Goal: Communication & Community: Answer question/provide support

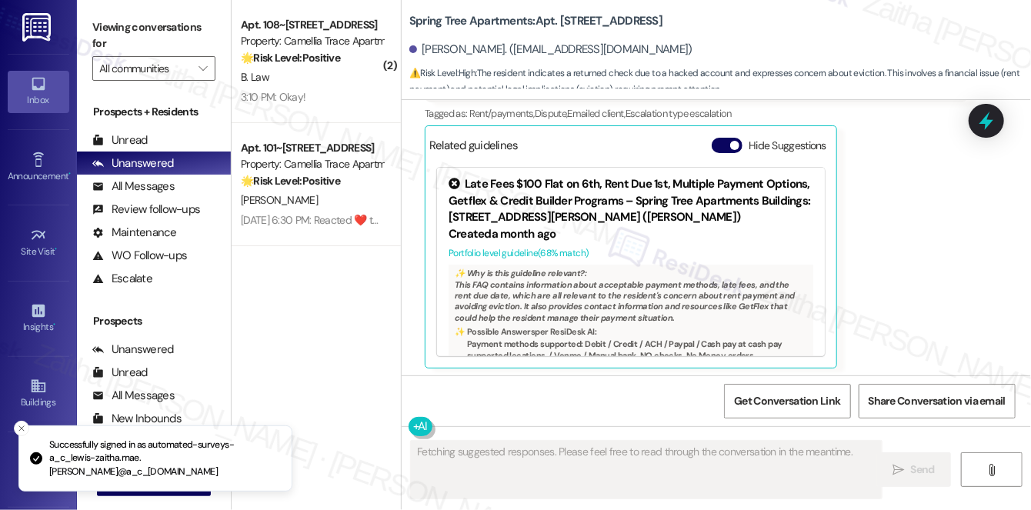
scroll to position [853, 0]
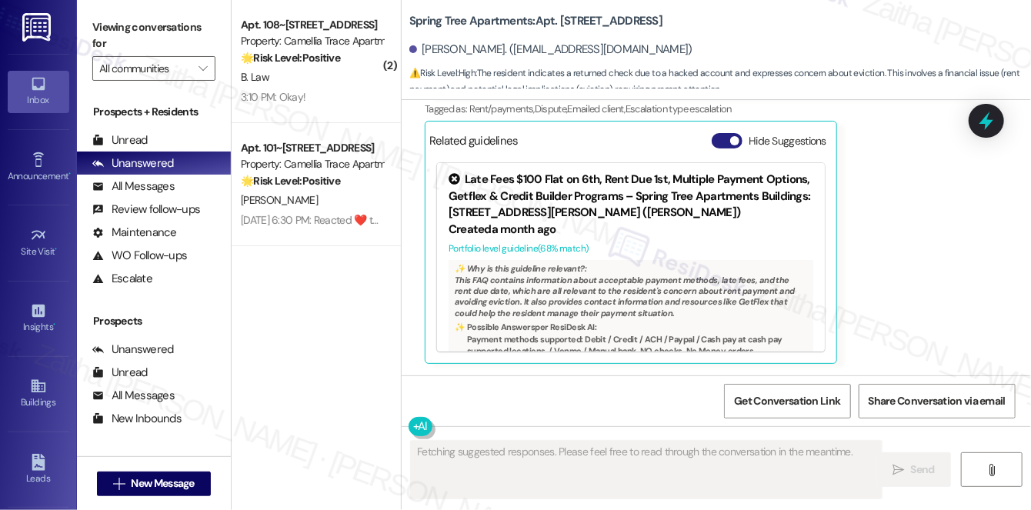
click at [718, 138] on button "Hide Suggestions" at bounding box center [727, 140] width 31 height 15
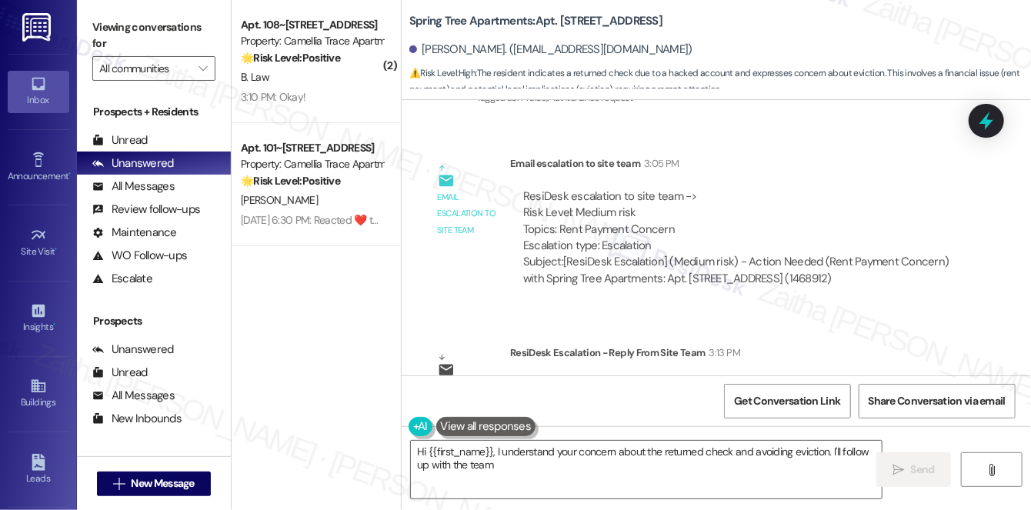
scroll to position [1133, 0]
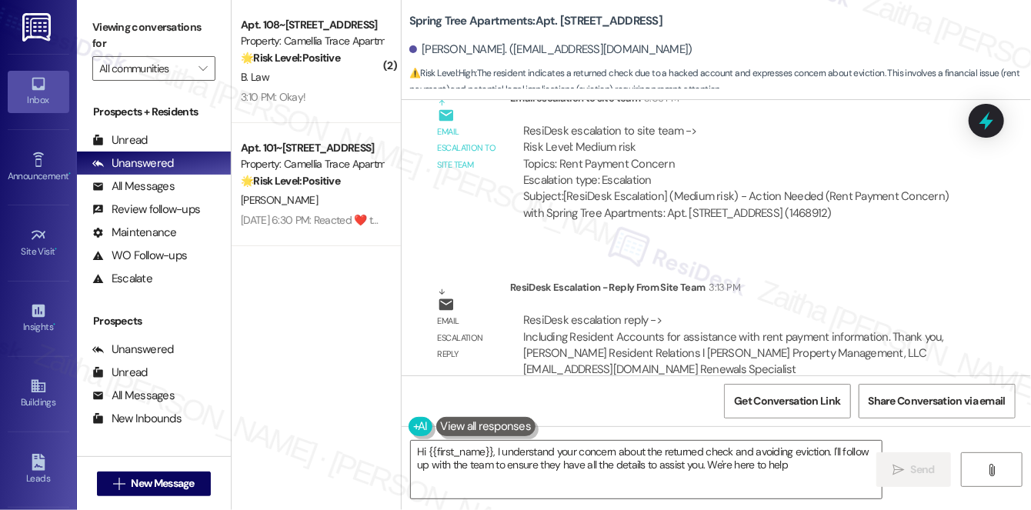
type textarea "Hi {{first_name}}, I understand your concern about the returned check and avoid…"
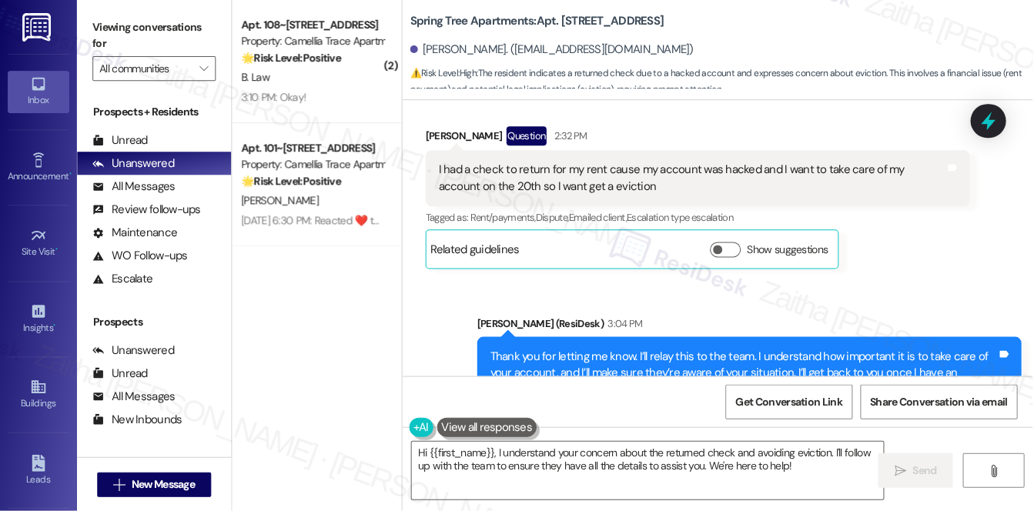
scroll to position [722, 0]
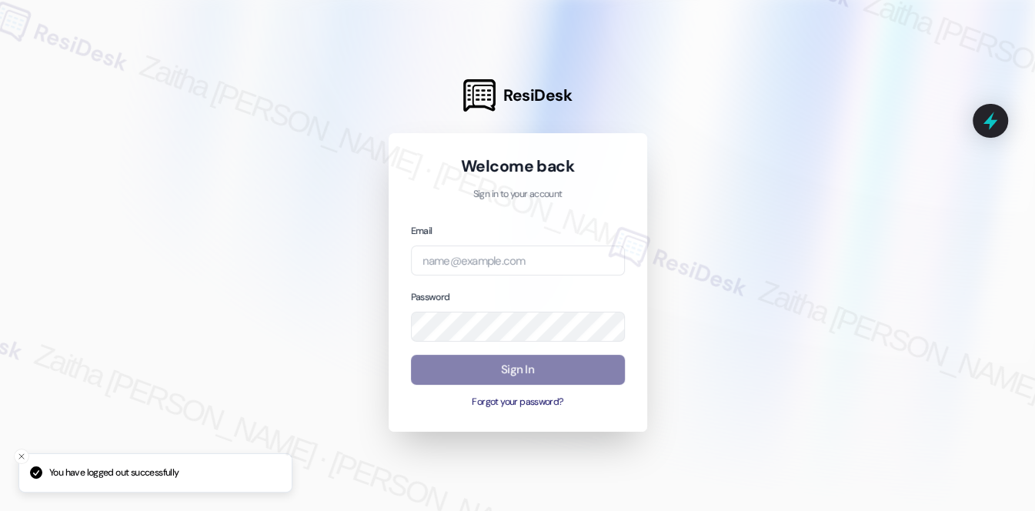
click at [501, 243] on div "Email" at bounding box center [518, 248] width 214 height 53
click at [504, 267] on input "email" at bounding box center [518, 260] width 214 height 30
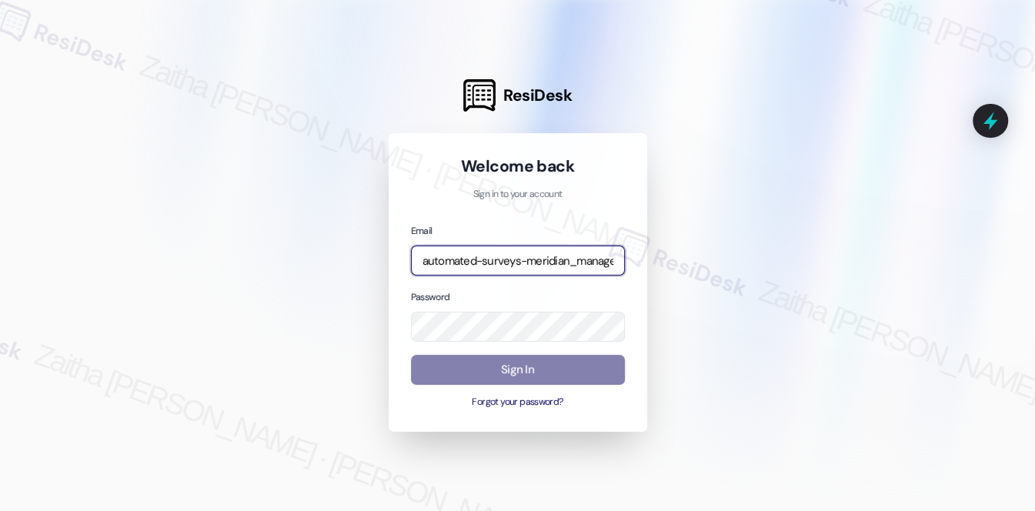
type input "automated-surveys-meridian_management-zaitha.mae.[PERSON_NAME]@meridian_[DOMAIN…"
